Goal: Task Accomplishment & Management: Use online tool/utility

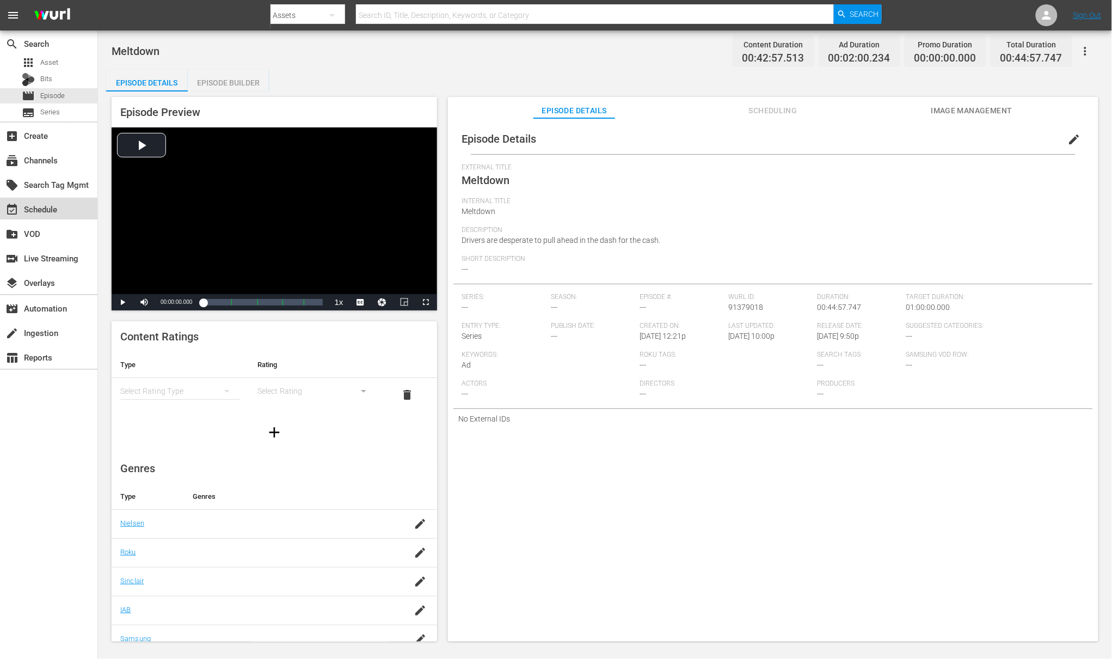
click at [44, 207] on div "event_available Schedule" at bounding box center [30, 208] width 61 height 10
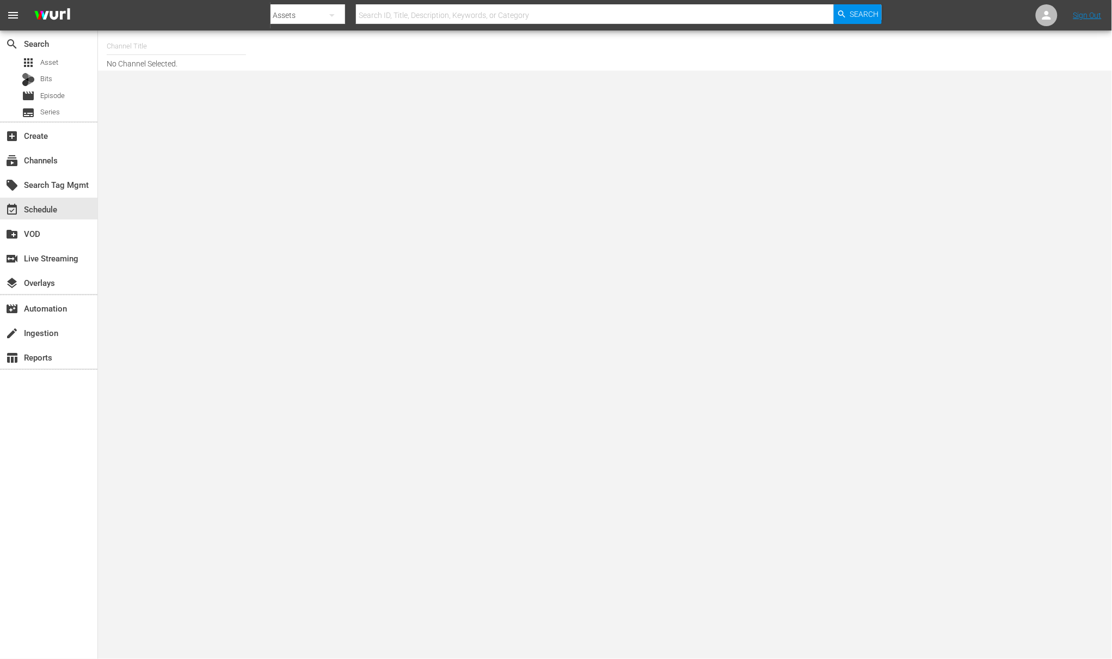
click at [150, 52] on input "text" at bounding box center [176, 46] width 139 height 26
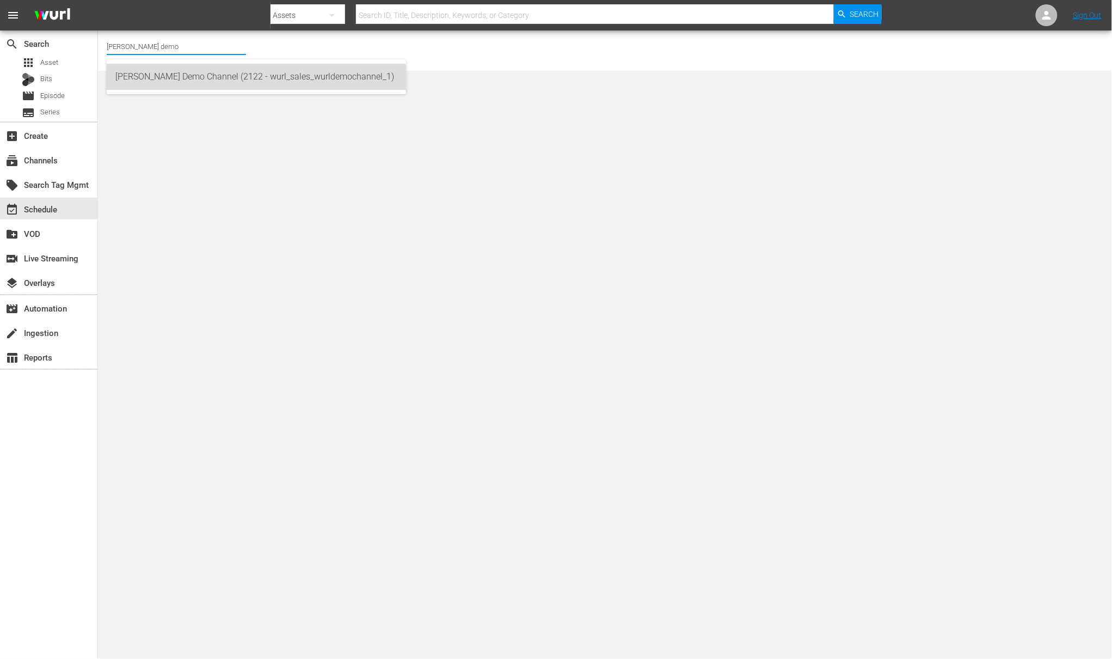
click at [162, 69] on div "Wurl Demo Channel (2122 - wurl_sales_wurldemochannel_1)" at bounding box center [256, 77] width 282 height 26
type input "Wurl Demo Channel (2122 - wurl_sales_wurldemochannel_1)"
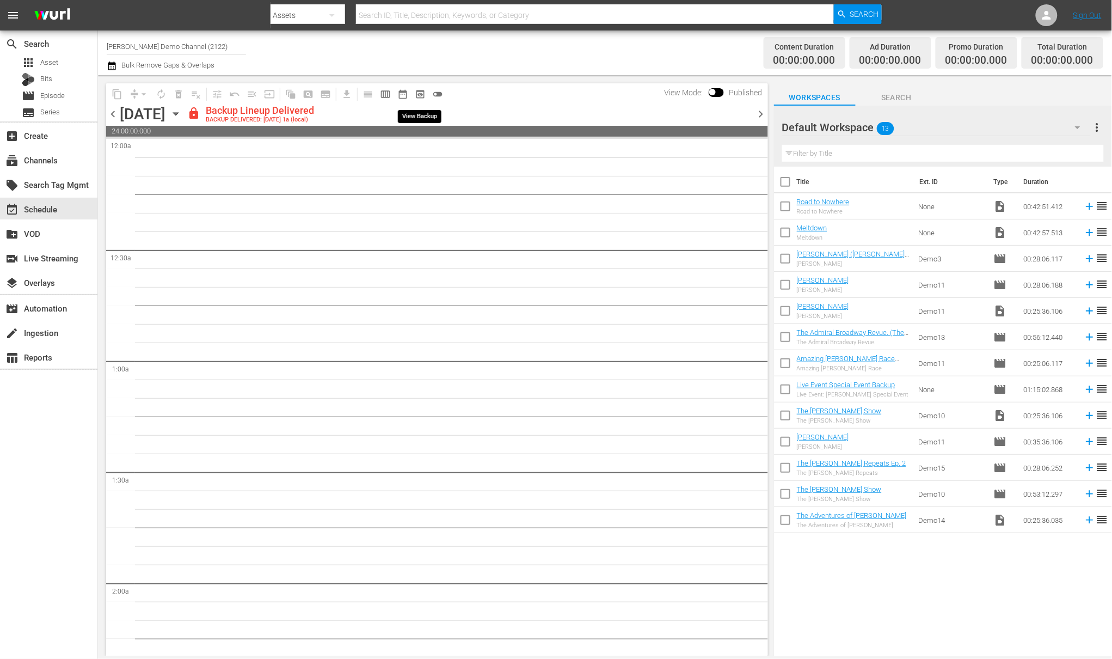
click at [417, 93] on span "preview_outlined" at bounding box center [420, 94] width 11 height 11
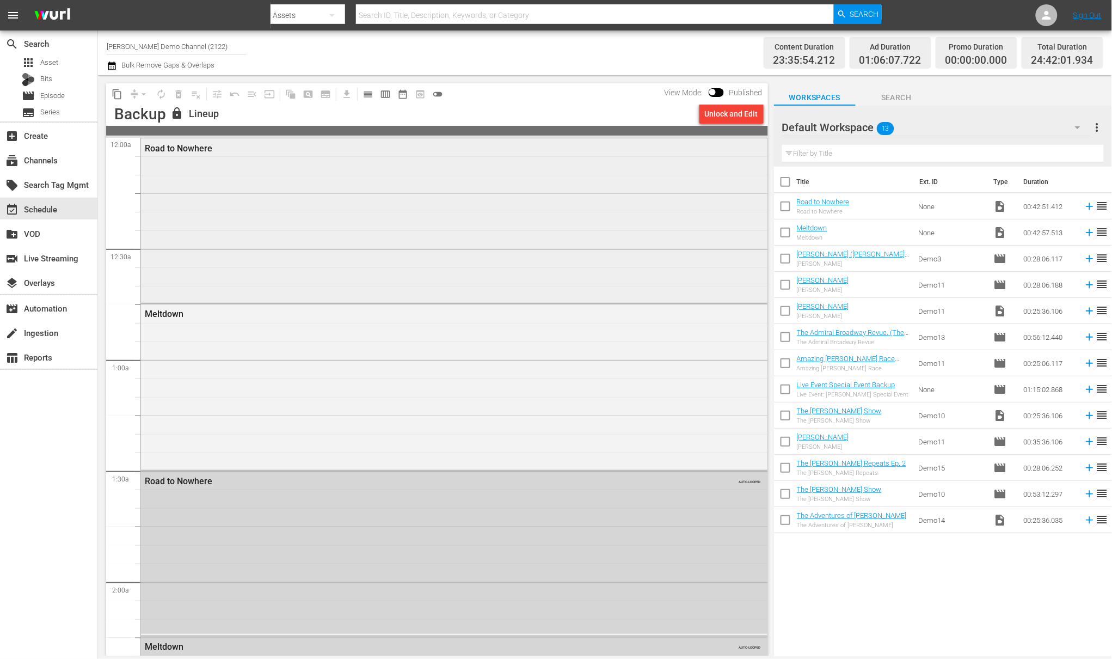
click at [186, 175] on div "Road to Nowhere" at bounding box center [454, 219] width 627 height 163
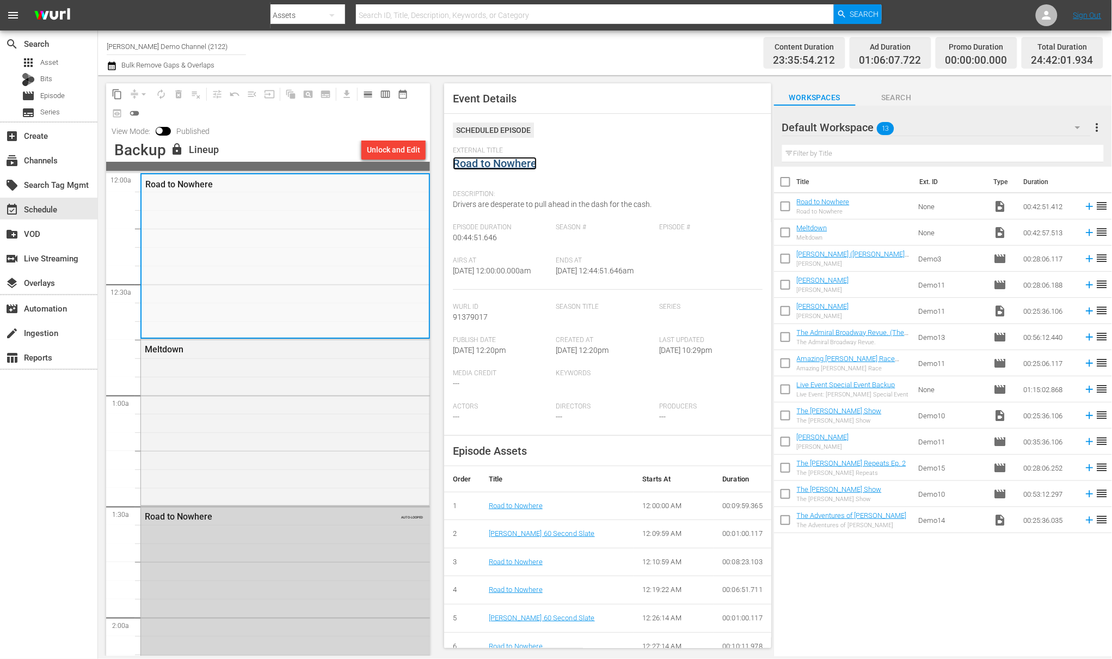
click at [508, 160] on link "Road to Nowhere" at bounding box center [495, 163] width 84 height 13
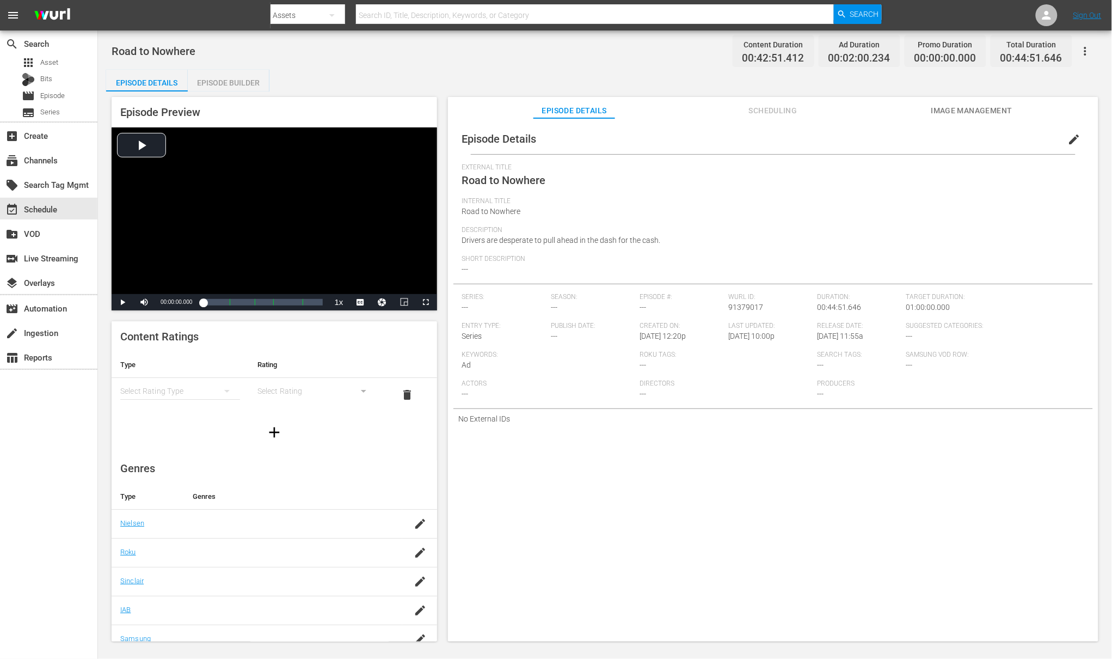
click at [244, 81] on div "Episode Builder" at bounding box center [229, 83] width 82 height 26
